Goal: Task Accomplishment & Management: Use online tool/utility

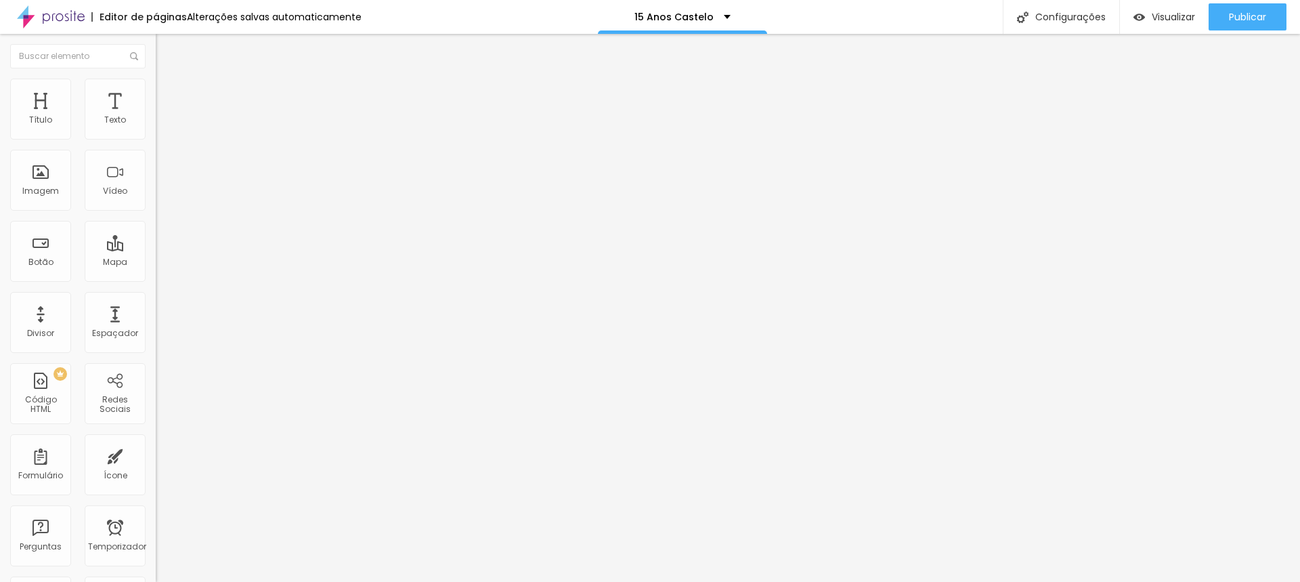
click at [63, 17] on img at bounding box center [51, 17] width 68 height 34
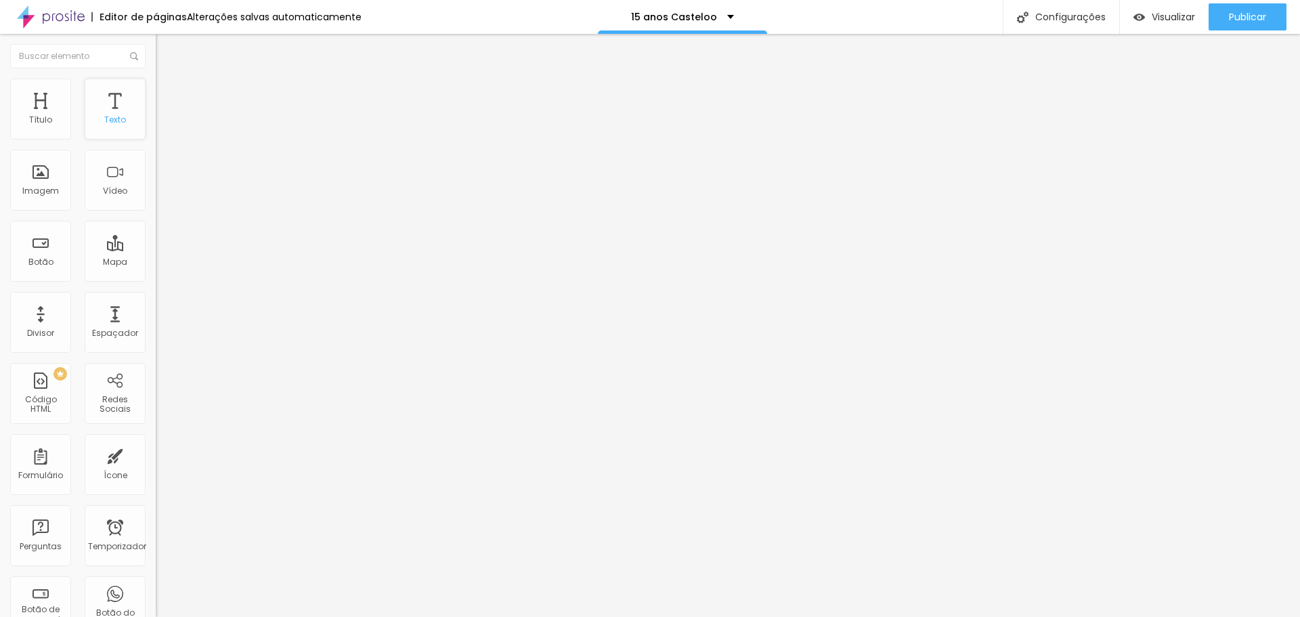
click at [104, 111] on div "Texto" at bounding box center [115, 109] width 61 height 61
click at [164, 116] on font "Trocar imagem" at bounding box center [197, 111] width 66 height 12
click at [156, 83] on img at bounding box center [162, 85] width 12 height 12
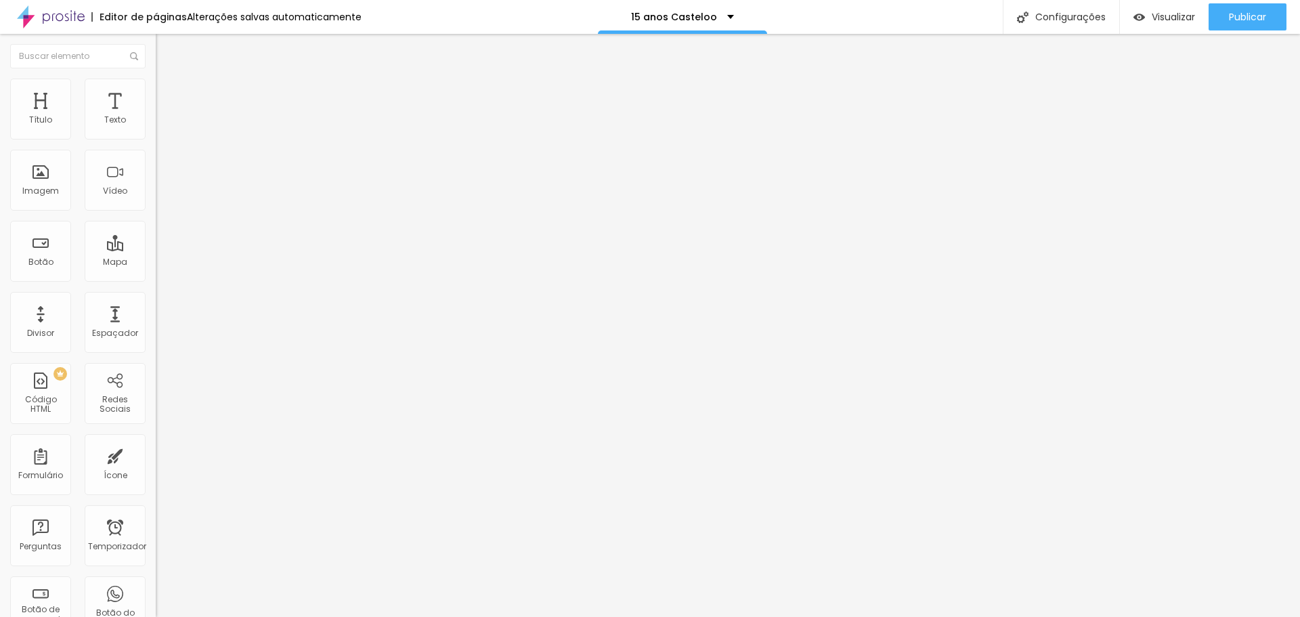
click at [156, 92] on li "Avançado" at bounding box center [234, 99] width 156 height 14
click at [156, 77] on img at bounding box center [162, 71] width 12 height 12
click at [187, 46] on font "Editar nulo" at bounding box center [211, 50] width 49 height 14
click at [47, 180] on div "Imagem" at bounding box center [40, 180] width 61 height 61
click at [54, 188] on font "Imagem" at bounding box center [40, 191] width 37 height 12
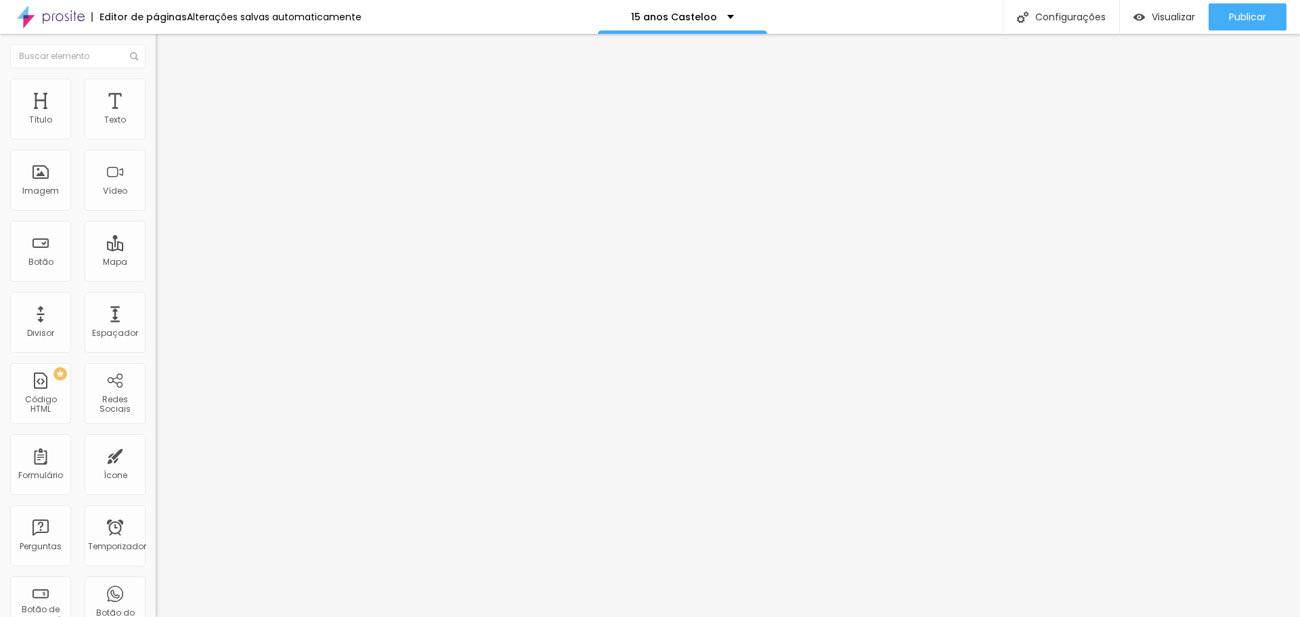
click at [168, 91] on font "Estilo" at bounding box center [178, 88] width 21 height 12
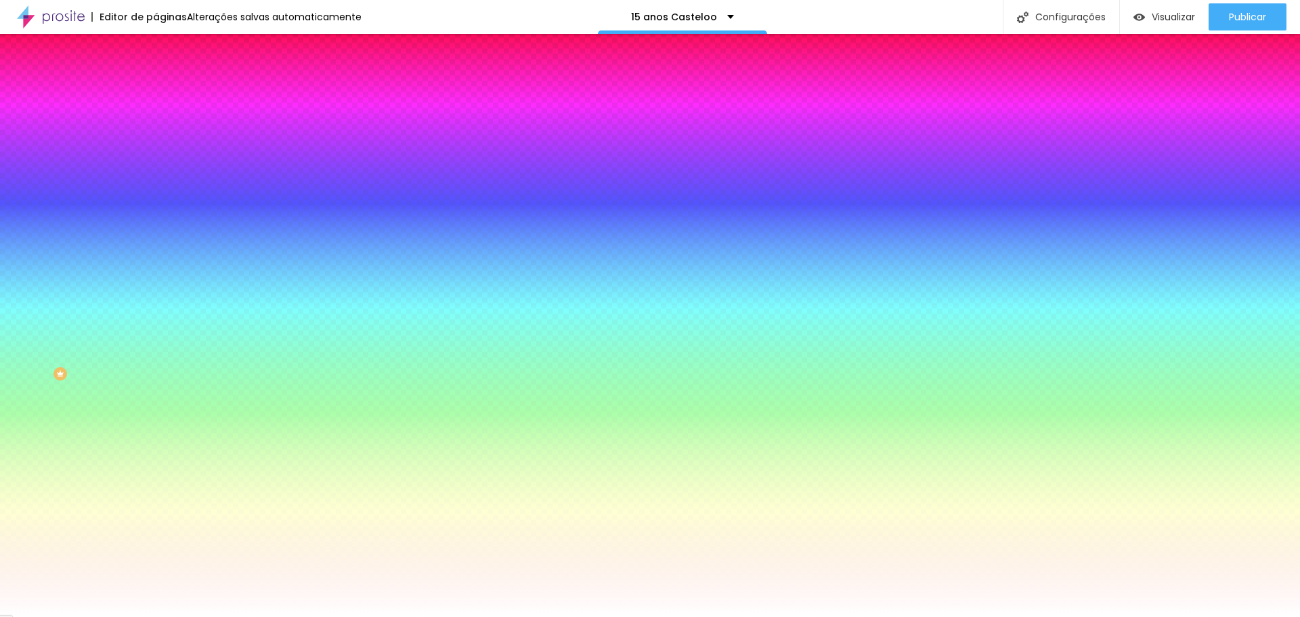
click at [156, 92] on li "Avançado" at bounding box center [234, 99] width 156 height 14
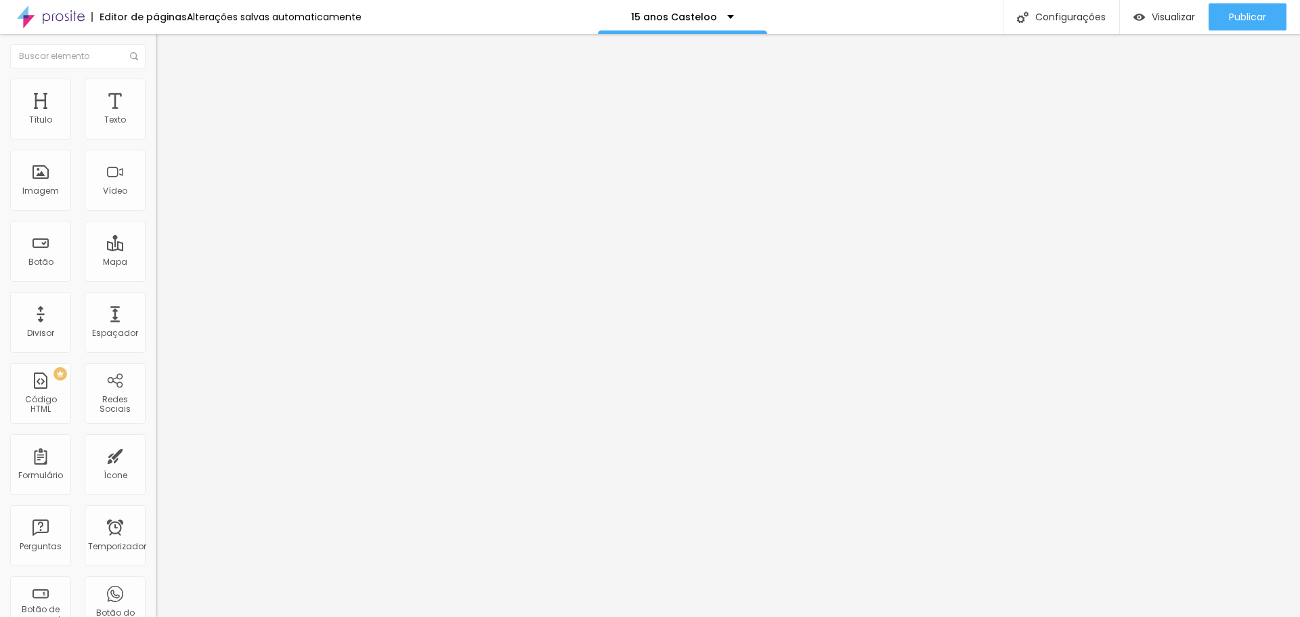
click at [156, 79] on li "Conteúdo" at bounding box center [234, 72] width 156 height 14
click at [1169, 14] on font "Visualizar" at bounding box center [1173, 17] width 43 height 14
click at [166, 52] on div "Editar nulo" at bounding box center [201, 49] width 70 height 11
click at [156, 89] on li "Estilo" at bounding box center [234, 86] width 156 height 14
click at [156, 92] on img at bounding box center [162, 98] width 12 height 12
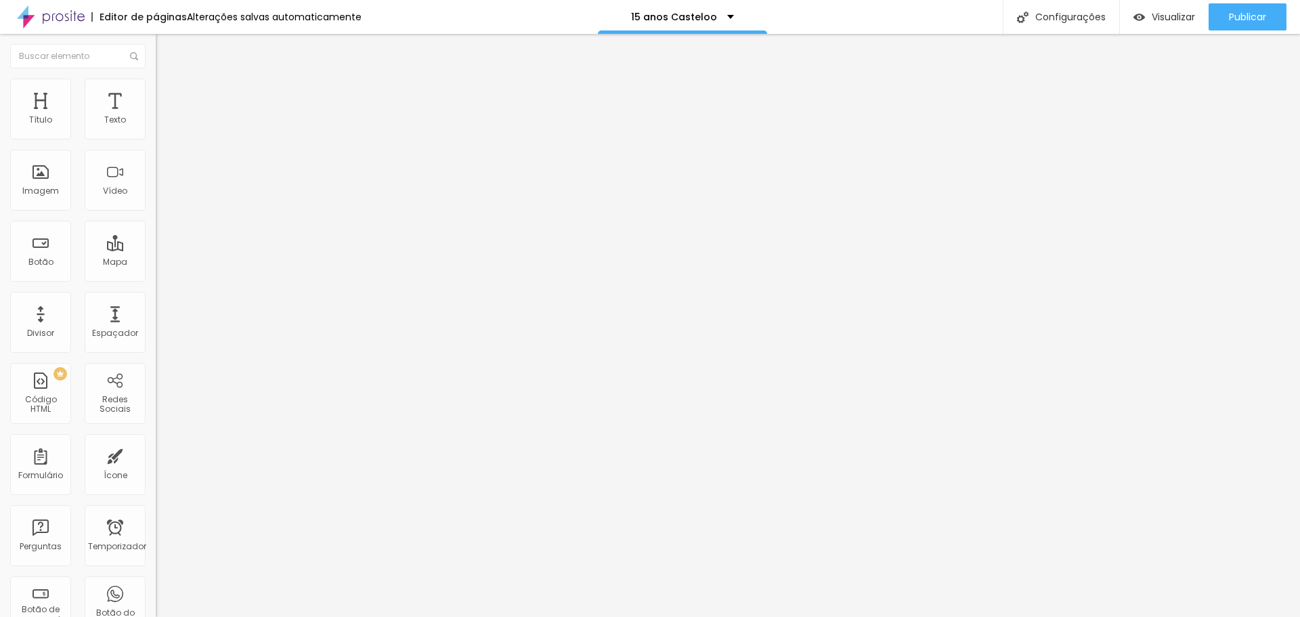
click at [166, 47] on img "button" at bounding box center [171, 49] width 11 height 11
click at [42, 191] on font "Imagem" at bounding box center [40, 191] width 37 height 12
click at [142, 16] on font "Editor de páginas" at bounding box center [143, 17] width 87 height 14
click at [45, 15] on img at bounding box center [51, 17] width 68 height 34
click at [37, 12] on img at bounding box center [51, 17] width 68 height 34
